Goal: Transaction & Acquisition: Purchase product/service

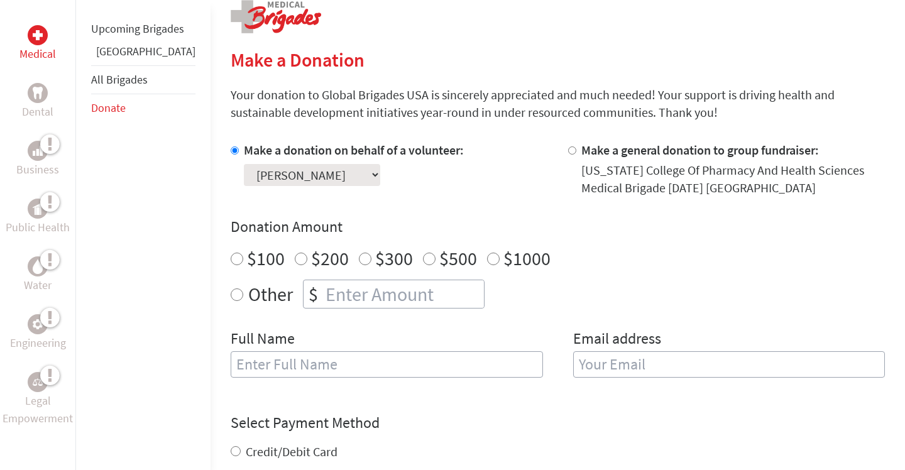
scroll to position [320, 0]
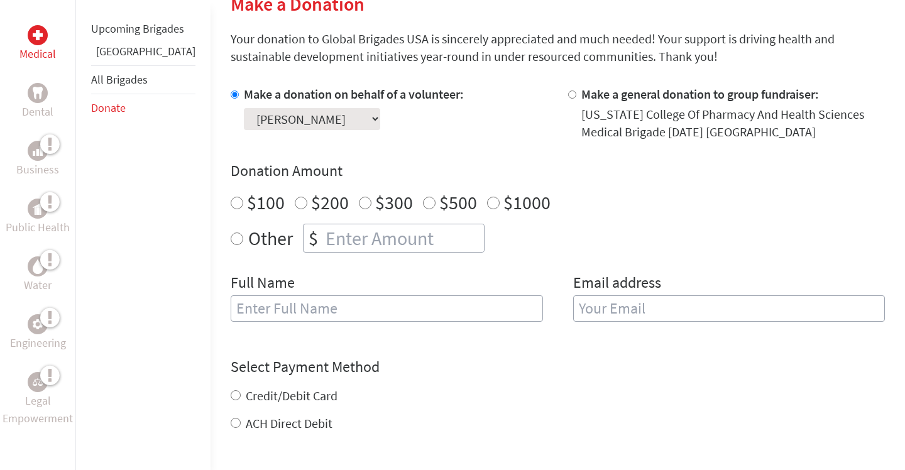
click at [327, 126] on select "Select a volunteer... alba baez Anusha Handa Cassandra Reyes Darianna Moschetto…" at bounding box center [312, 119] width 136 height 22
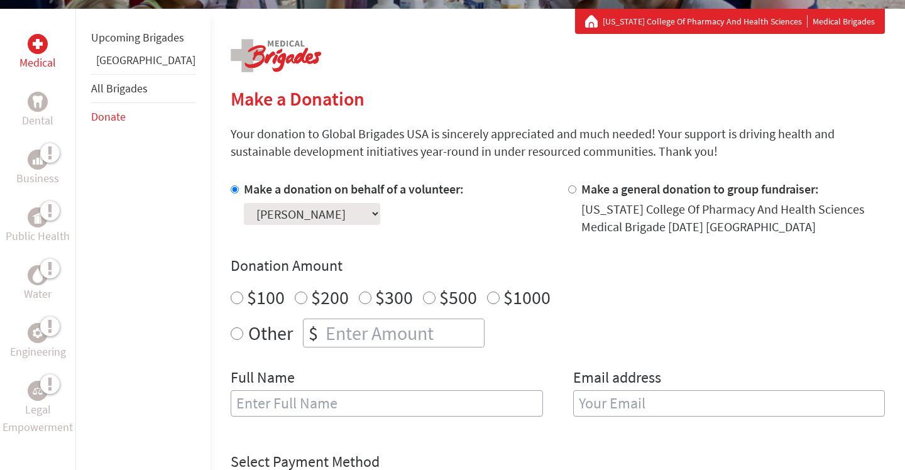
scroll to position [0, 0]
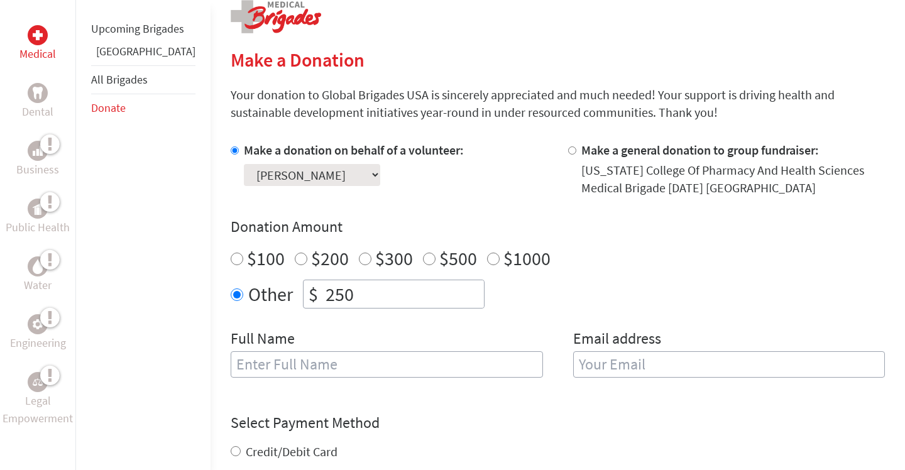
scroll to position [281, 0]
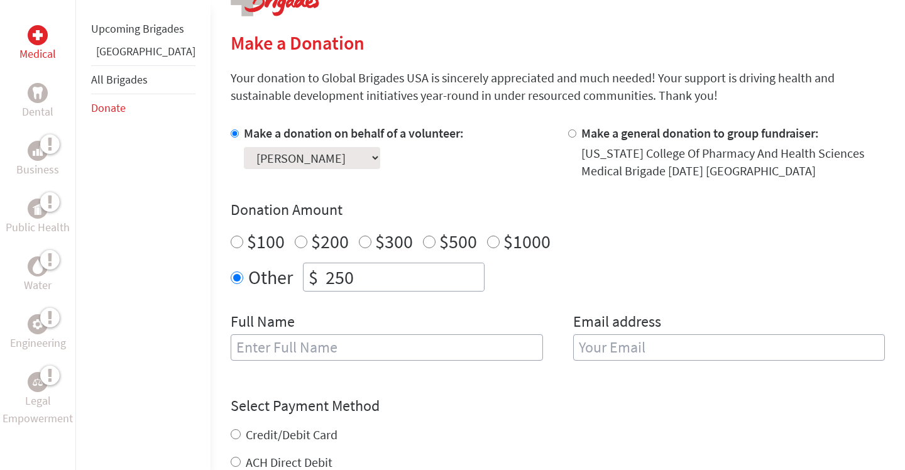
click at [293, 344] on input "text" at bounding box center [387, 347] width 312 height 26
type input "[PERSON_NAME]"
click at [719, 349] on input "email" at bounding box center [729, 347] width 312 height 26
type input "s"
type input "m"
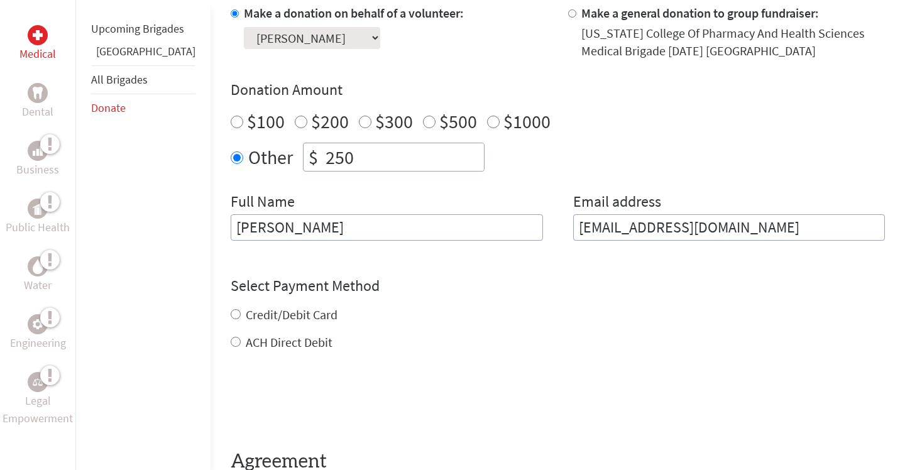
scroll to position [424, 0]
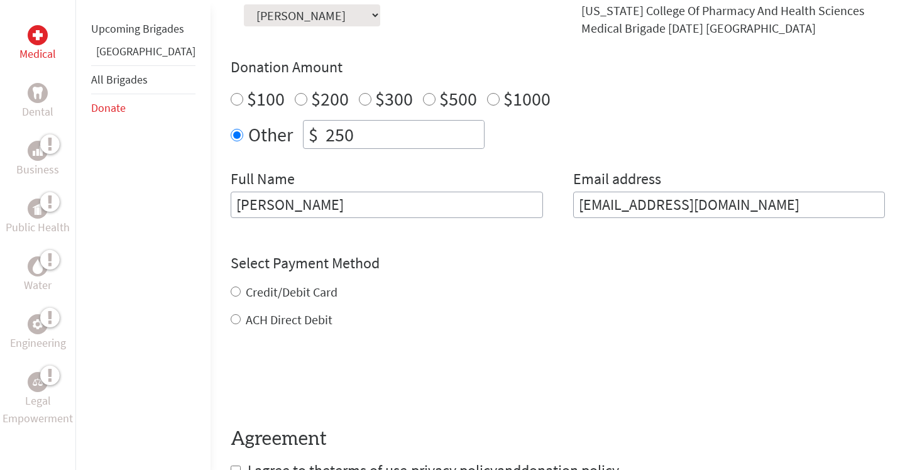
type input "[EMAIL_ADDRESS][DOMAIN_NAME]"
click at [231, 291] on div "Credit/Debit Card ACH Direct Debit" at bounding box center [558, 305] width 654 height 45
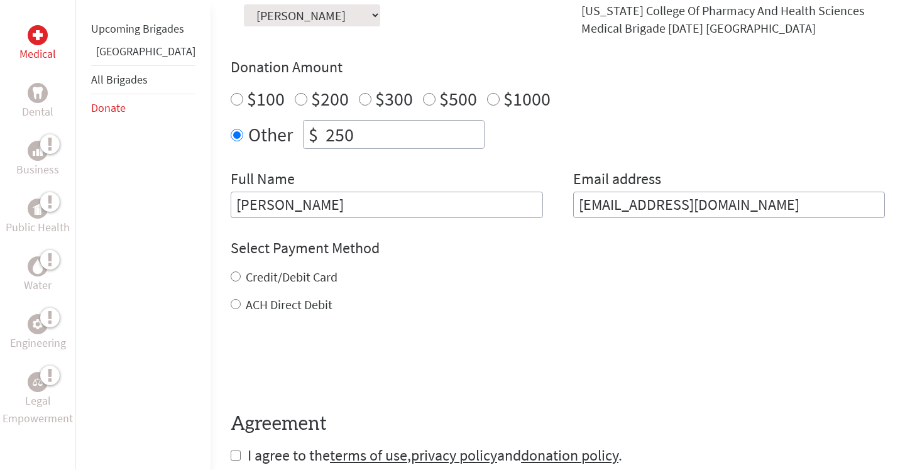
click at [231, 278] on input "Credit/Debit Card" at bounding box center [236, 276] width 10 height 10
radio input "true"
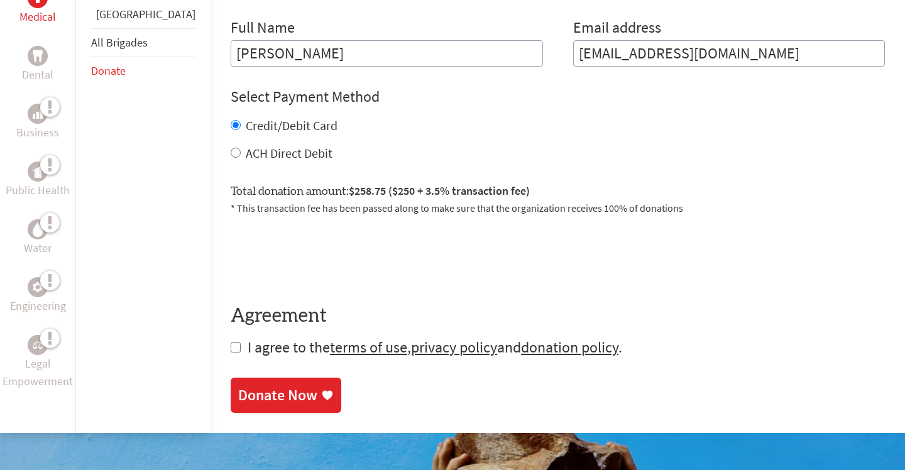
scroll to position [579, 0]
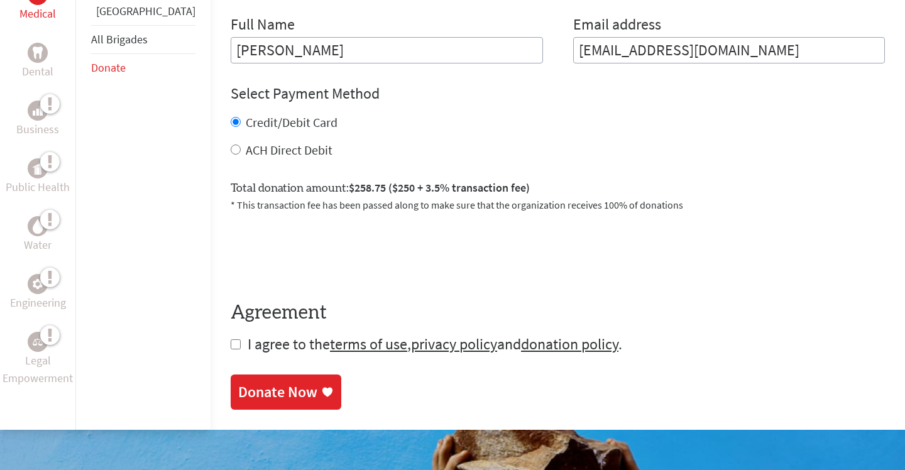
click at [231, 344] on input "checkbox" at bounding box center [236, 344] width 10 height 10
checkbox input "true"
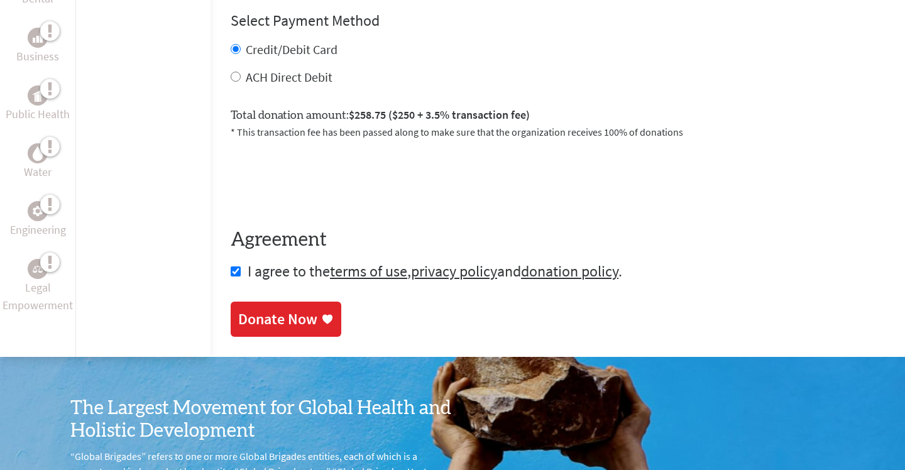
scroll to position [675, 0]
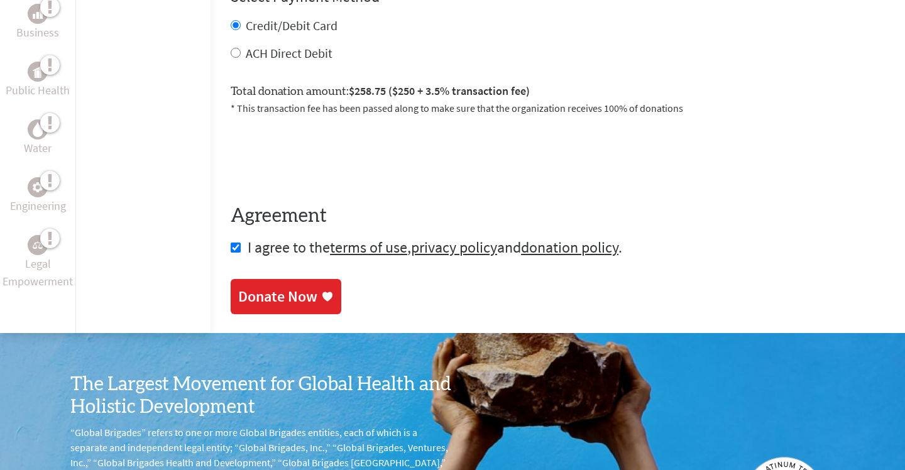
click at [245, 302] on div "Donate Now" at bounding box center [277, 296] width 79 height 20
